Goal: Contribute content

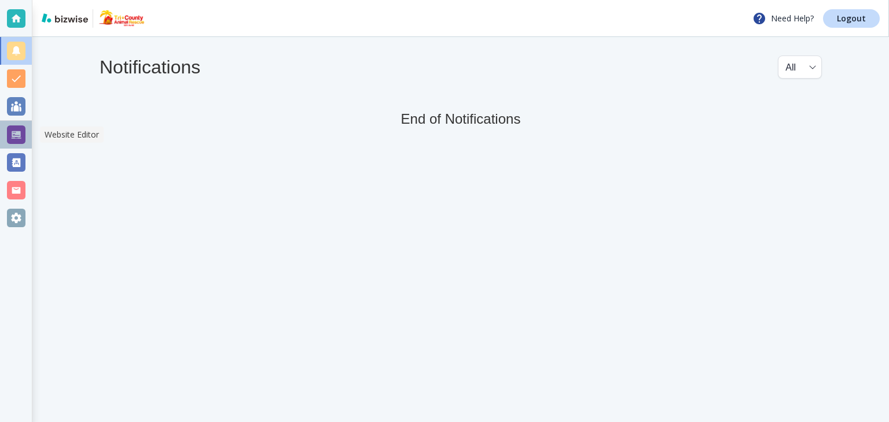
click at [14, 138] on div at bounding box center [16, 135] width 19 height 19
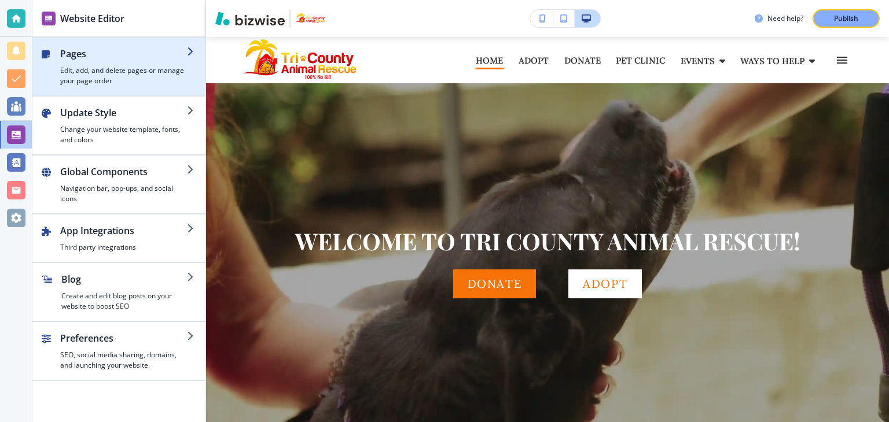
click at [80, 58] on h2 "Pages" at bounding box center [123, 54] width 127 height 14
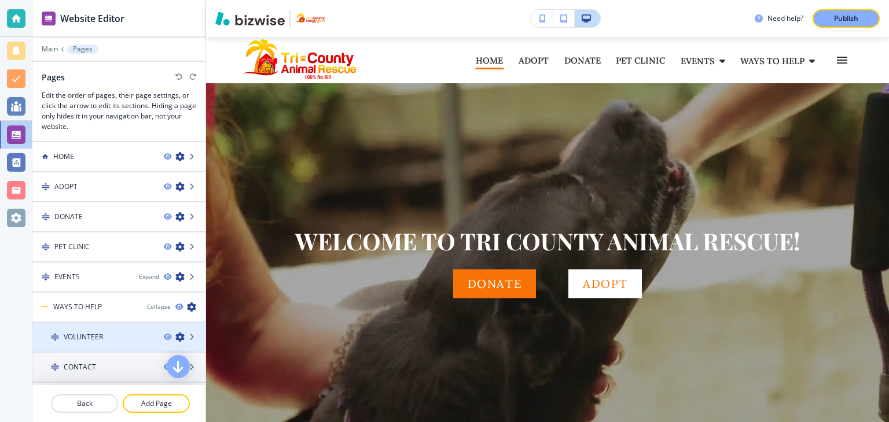
click at [89, 339] on h4 "VOLUNTEER" at bounding box center [83, 337] width 39 height 10
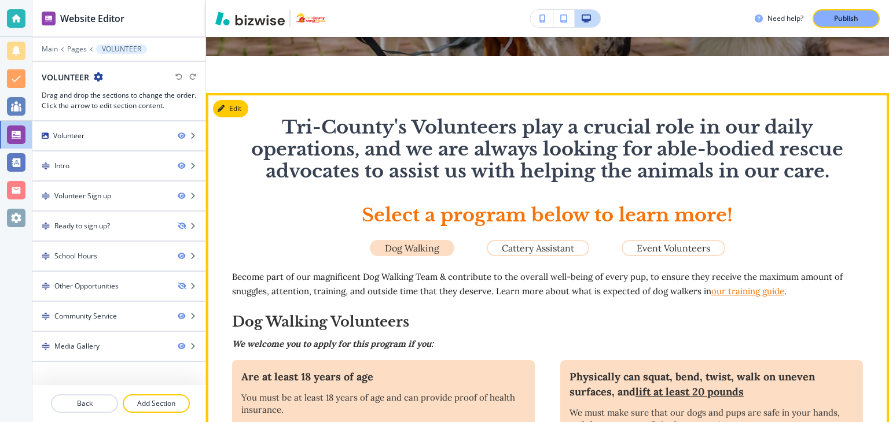
scroll to position [289, 0]
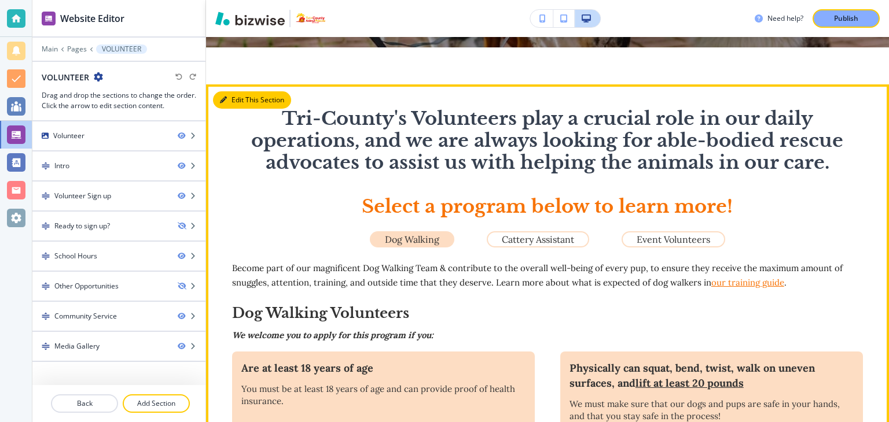
click at [235, 102] on button "Edit This Section" at bounding box center [252, 99] width 78 height 17
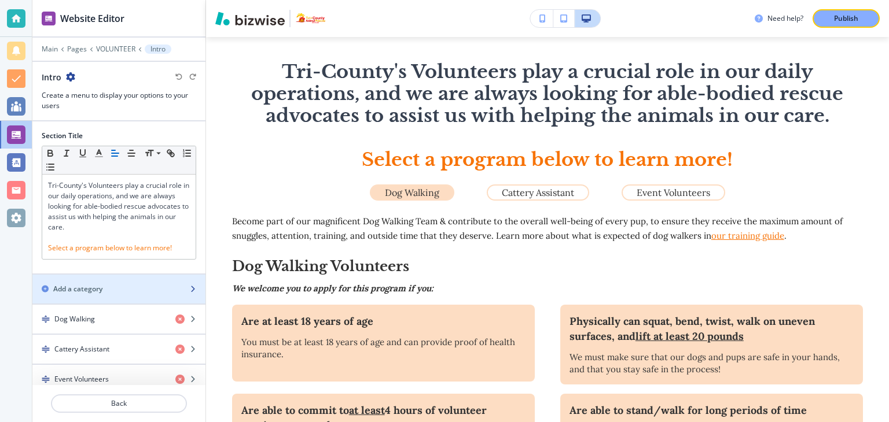
scroll to position [8, 0]
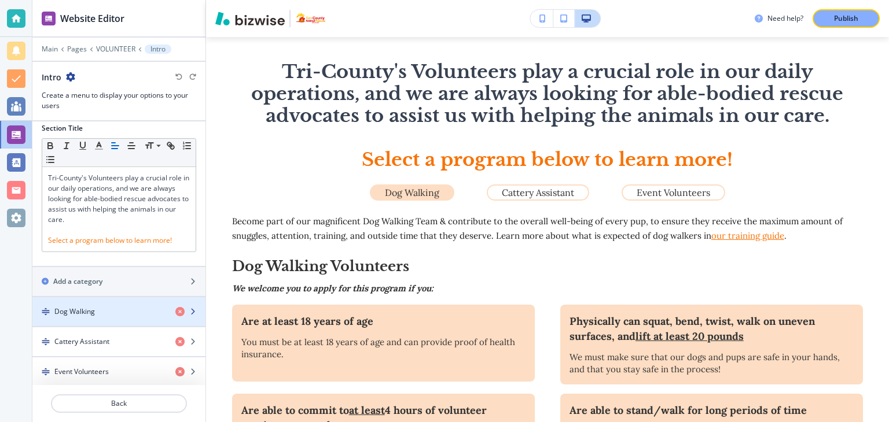
click at [84, 311] on h4 "Dog Walking" at bounding box center [74, 312] width 41 height 10
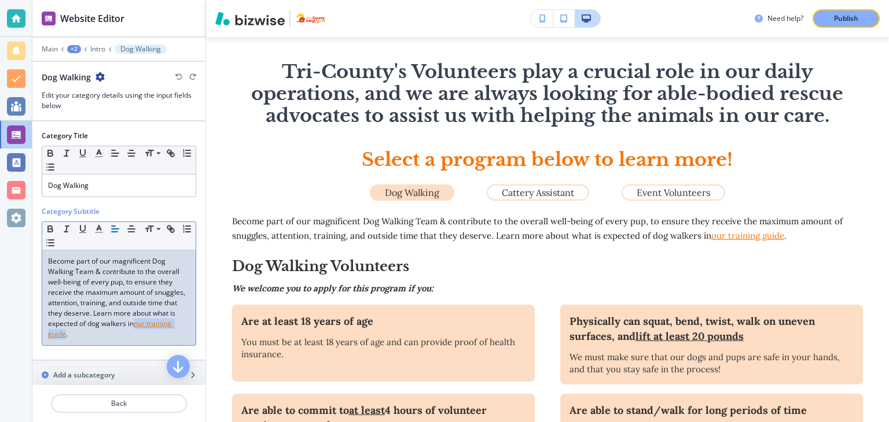
drag, startPoint x: 47, startPoint y: 336, endPoint x: 111, endPoint y: 332, distance: 63.8
click at [106, 331] on div "Become part of our magnificent Dog Walking Team & contribute to the overall wel…" at bounding box center [118, 298] width 153 height 95
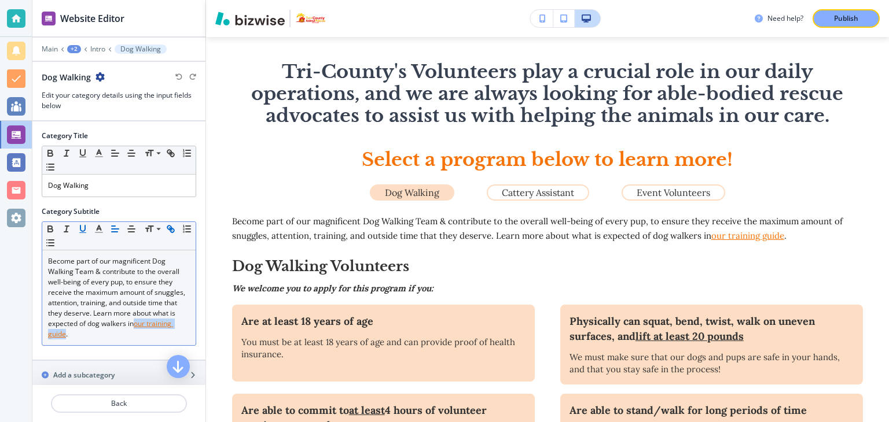
click at [166, 224] on icon "button" at bounding box center [171, 229] width 10 height 10
click at [171, 229] on icon "button" at bounding box center [171, 229] width 10 height 10
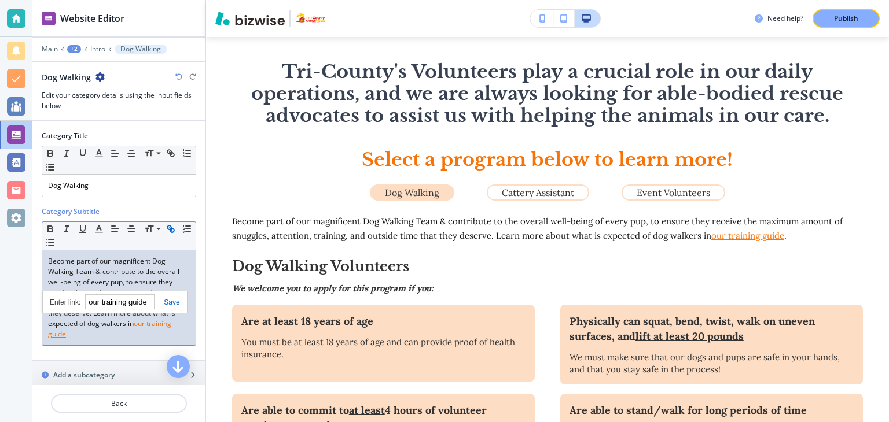
paste input "[URL][DOMAIN_NAME]"
type input "[URL][DOMAIN_NAME]"
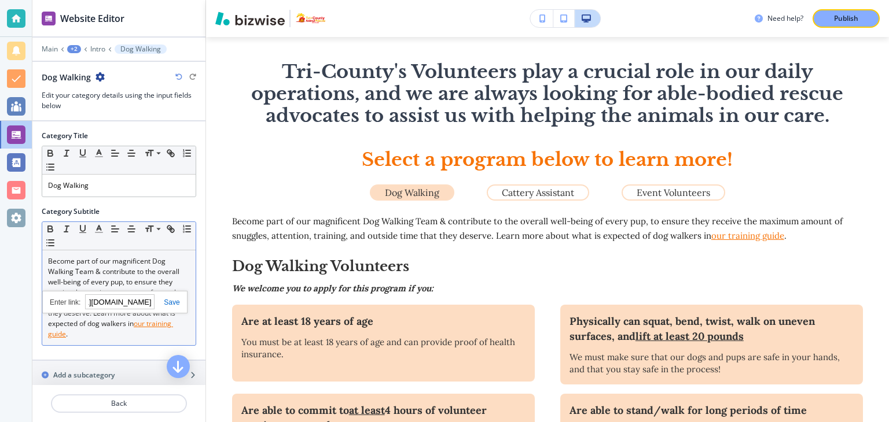
scroll to position [0, 0]
click at [172, 302] on link at bounding box center [167, 303] width 25 height 8
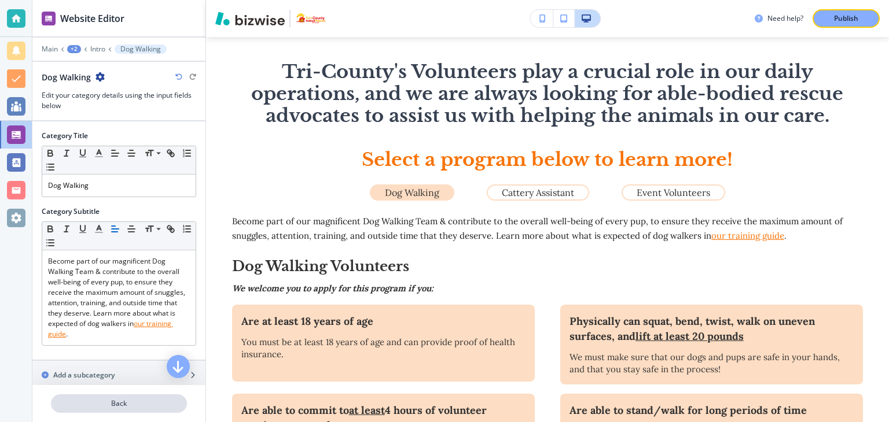
click at [113, 406] on p "Back" at bounding box center [119, 404] width 134 height 10
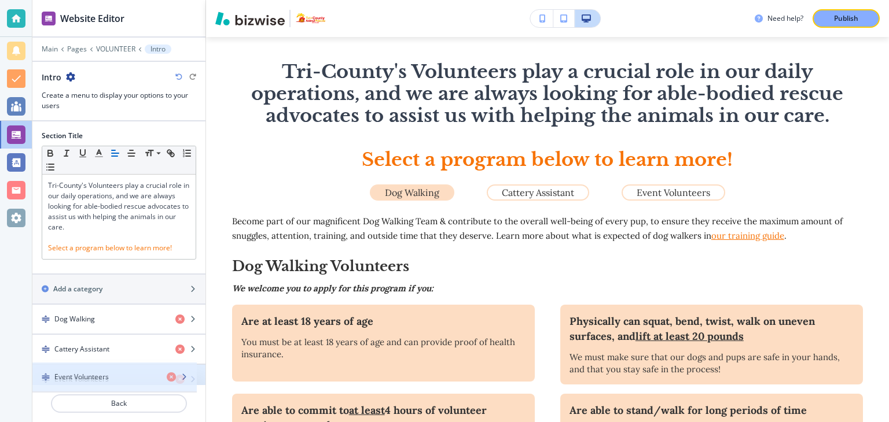
click at [92, 377] on h4 "Event Volunteers" at bounding box center [81, 379] width 54 height 10
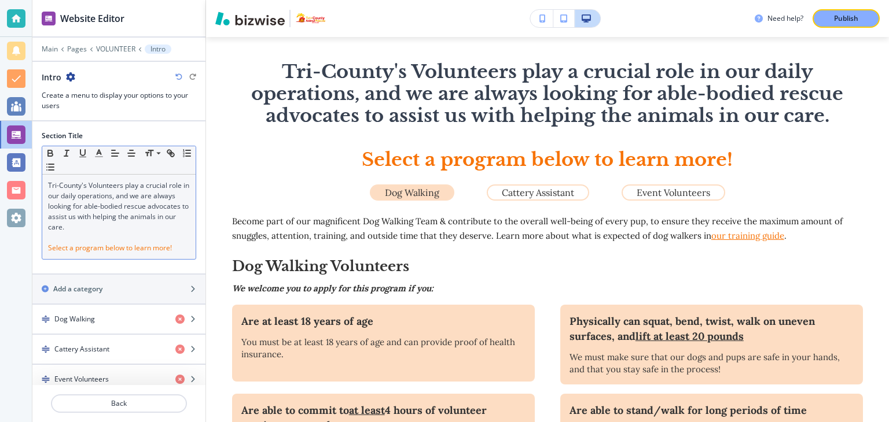
scroll to position [8, 0]
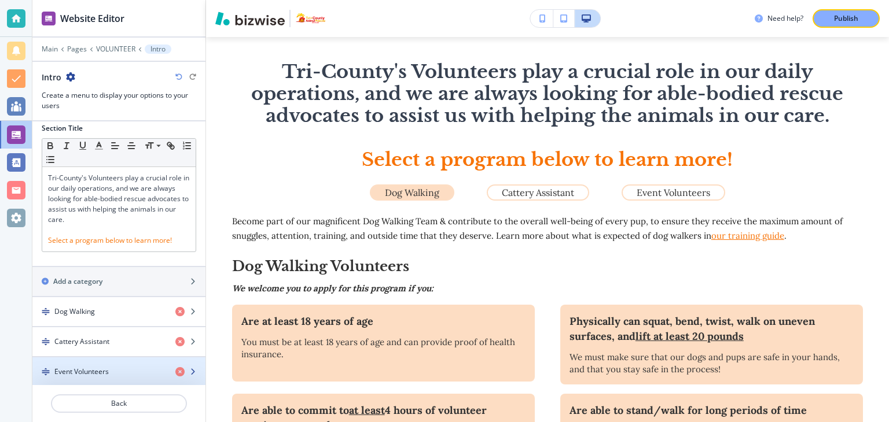
click at [83, 367] on h4 "Event Volunteers" at bounding box center [81, 372] width 54 height 10
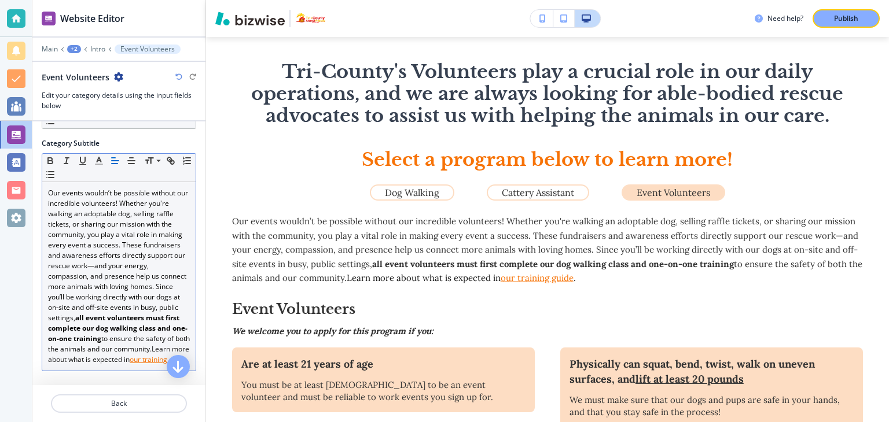
scroll to position [148, 0]
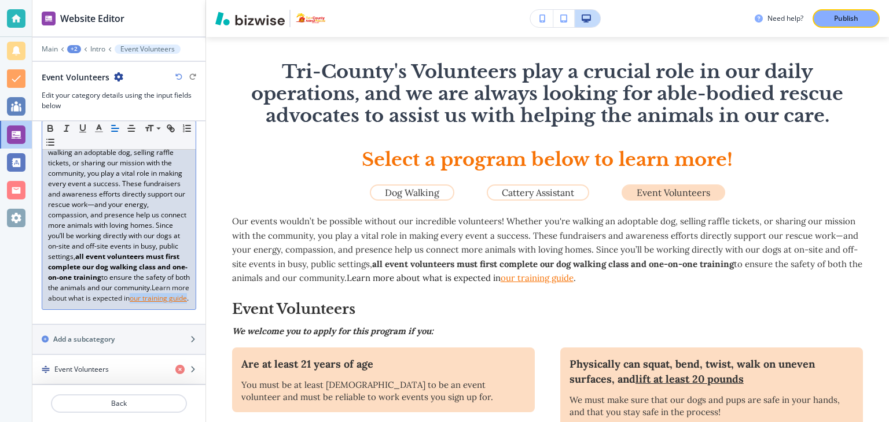
drag, startPoint x: 134, startPoint y: 290, endPoint x: 64, endPoint y: 299, distance: 70.6
click at [130, 299] on u "our training guide" at bounding box center [158, 298] width 57 height 10
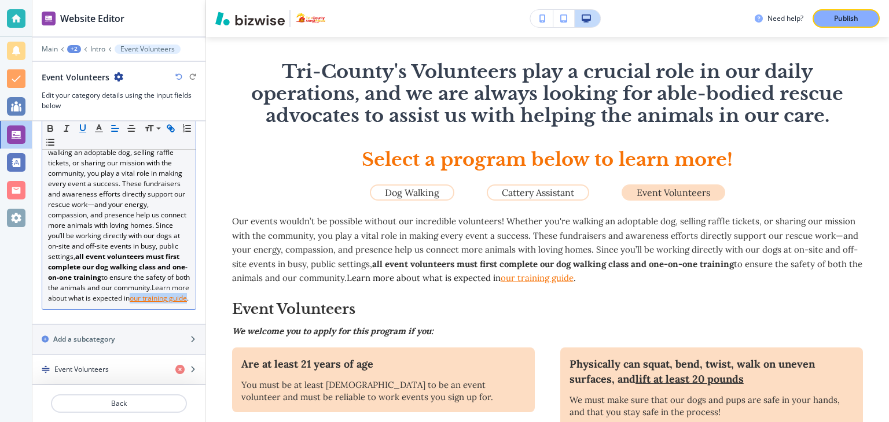
click at [171, 126] on icon "button" at bounding box center [171, 128] width 10 height 10
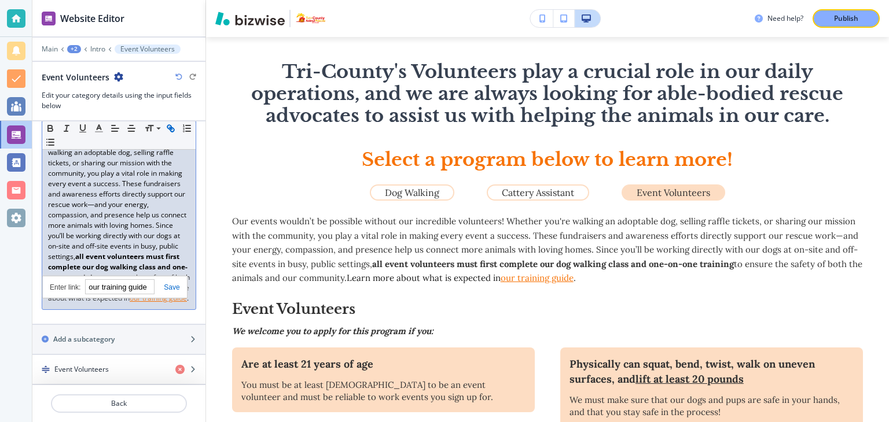
paste input "[URL][DOMAIN_NAME]"
type input "[URL][DOMAIN_NAME]"
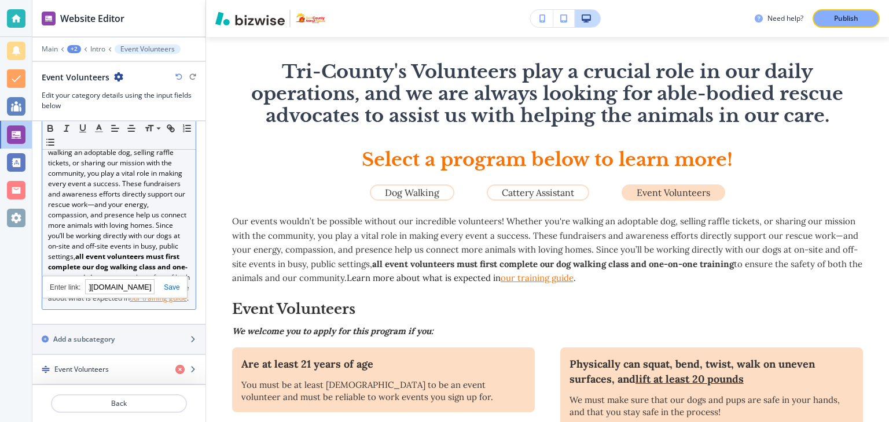
scroll to position [0, 0]
click at [172, 284] on link at bounding box center [167, 288] width 25 height 8
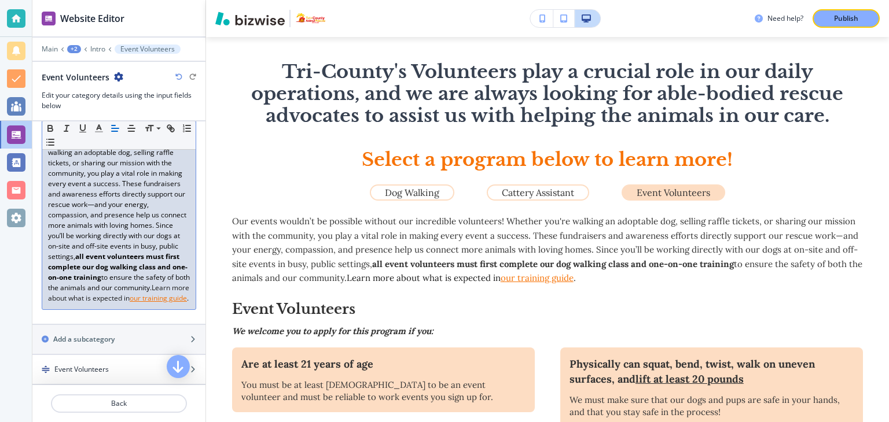
scroll to position [7, 0]
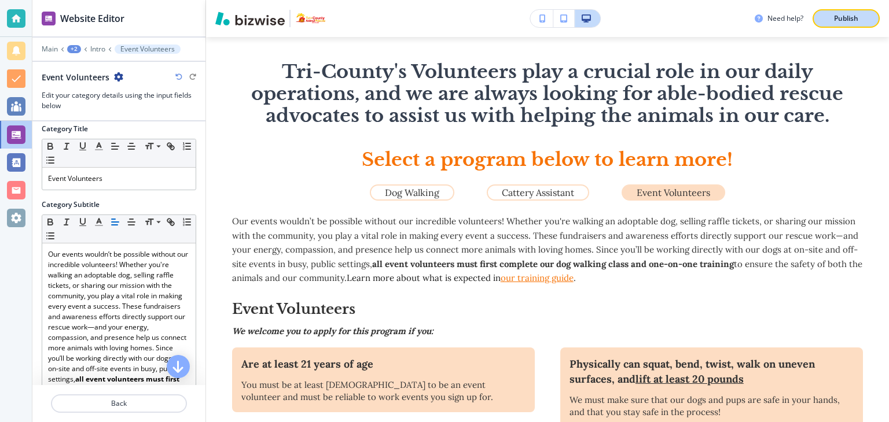
click at [843, 15] on p "Publish" at bounding box center [846, 18] width 24 height 10
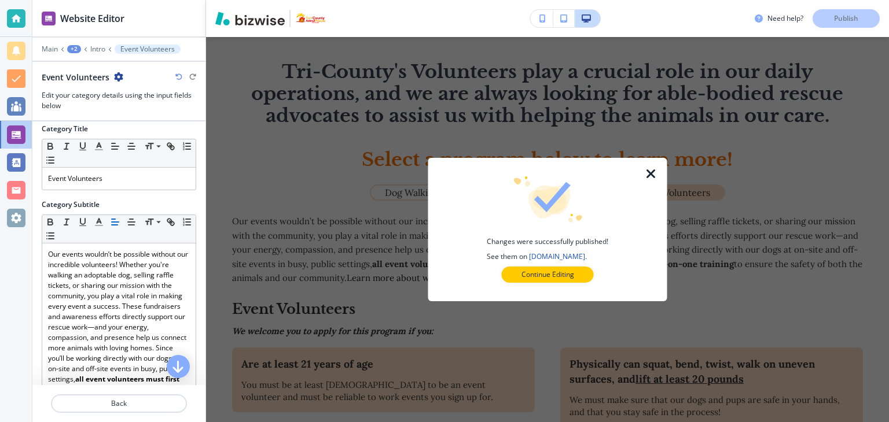
click at [647, 172] on icon "button" at bounding box center [651, 174] width 14 height 14
